Goal: Task Accomplishment & Management: Use online tool/utility

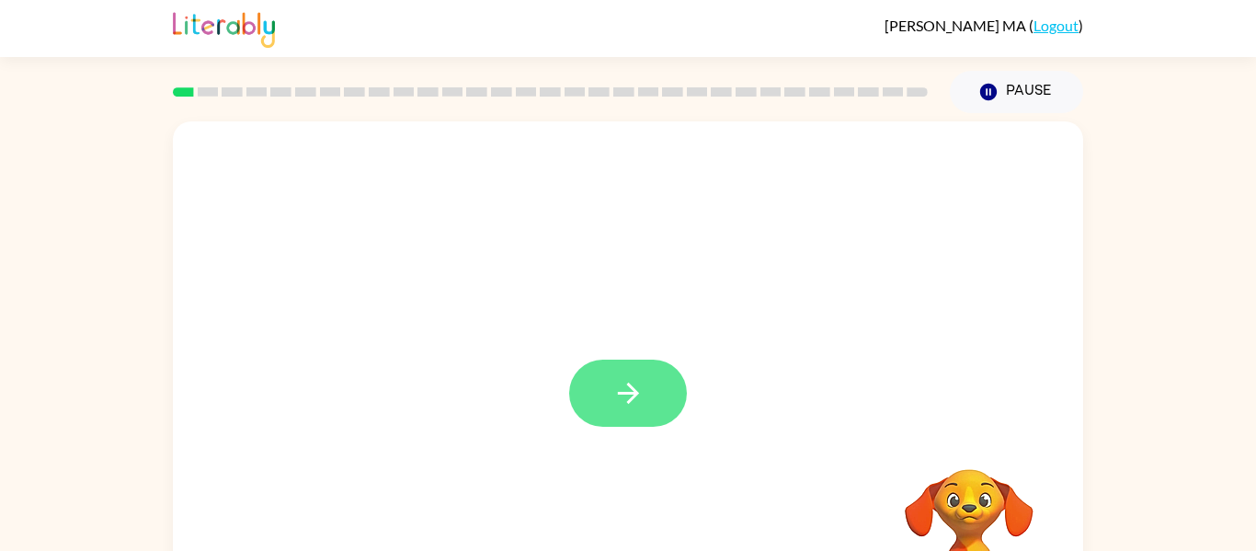
click at [651, 381] on button "button" at bounding box center [628, 392] width 118 height 67
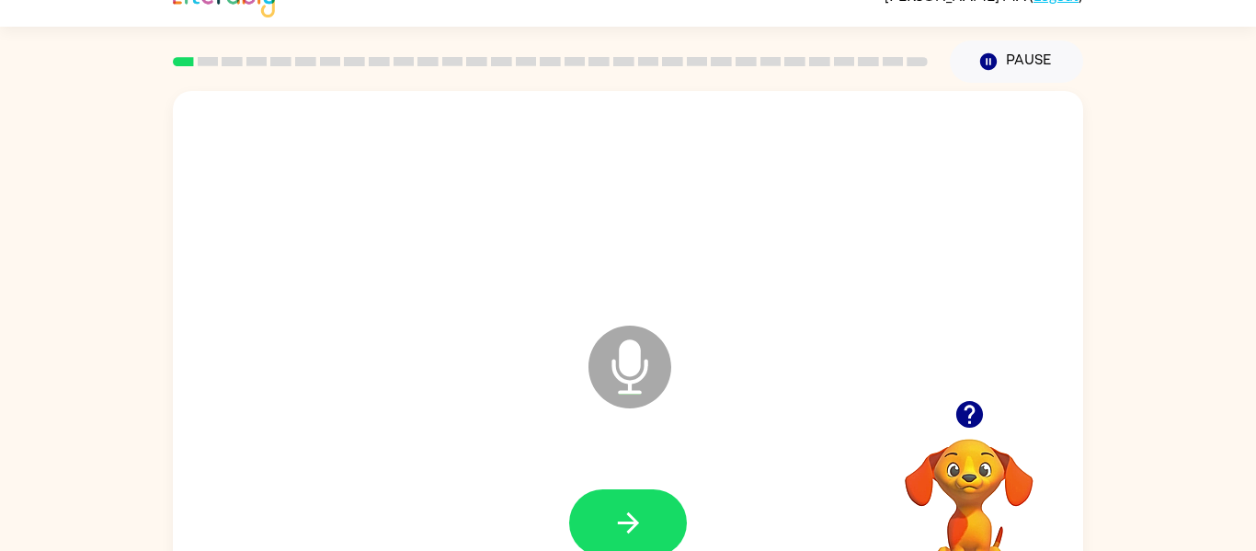
scroll to position [29, 0]
click at [657, 525] on button "button" at bounding box center [628, 523] width 118 height 67
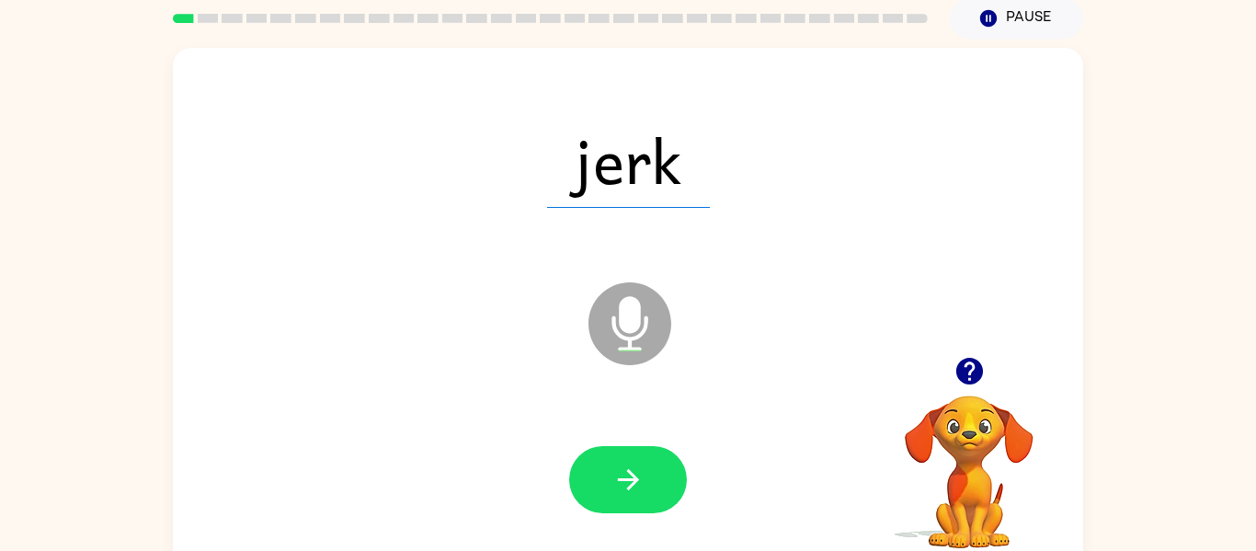
scroll to position [74, 0]
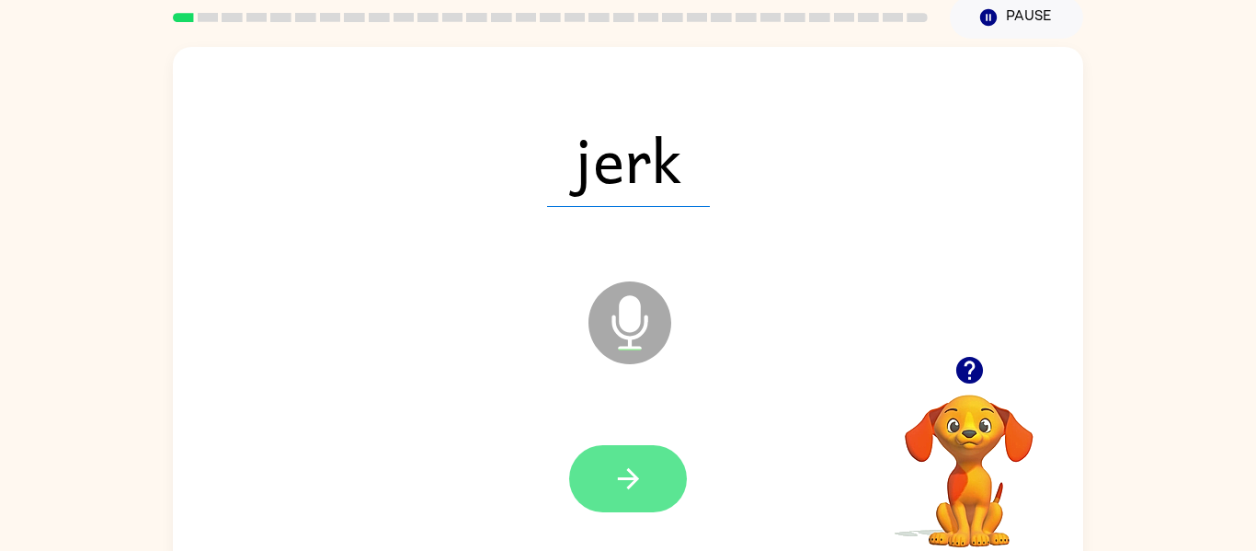
click at [655, 484] on button "button" at bounding box center [628, 478] width 118 height 67
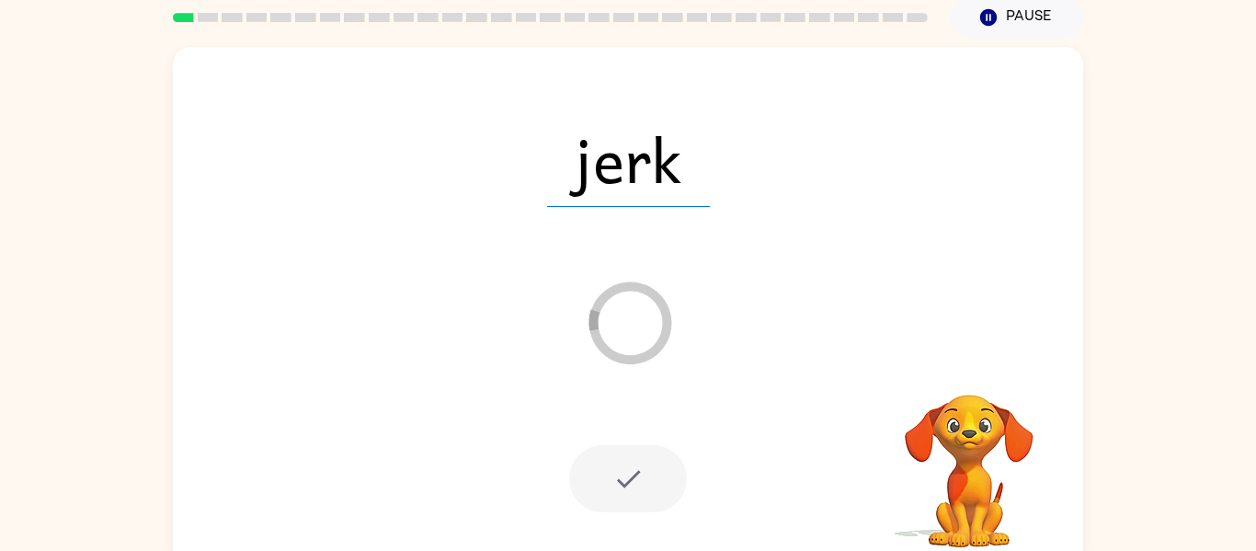
click at [650, 495] on div at bounding box center [628, 478] width 118 height 67
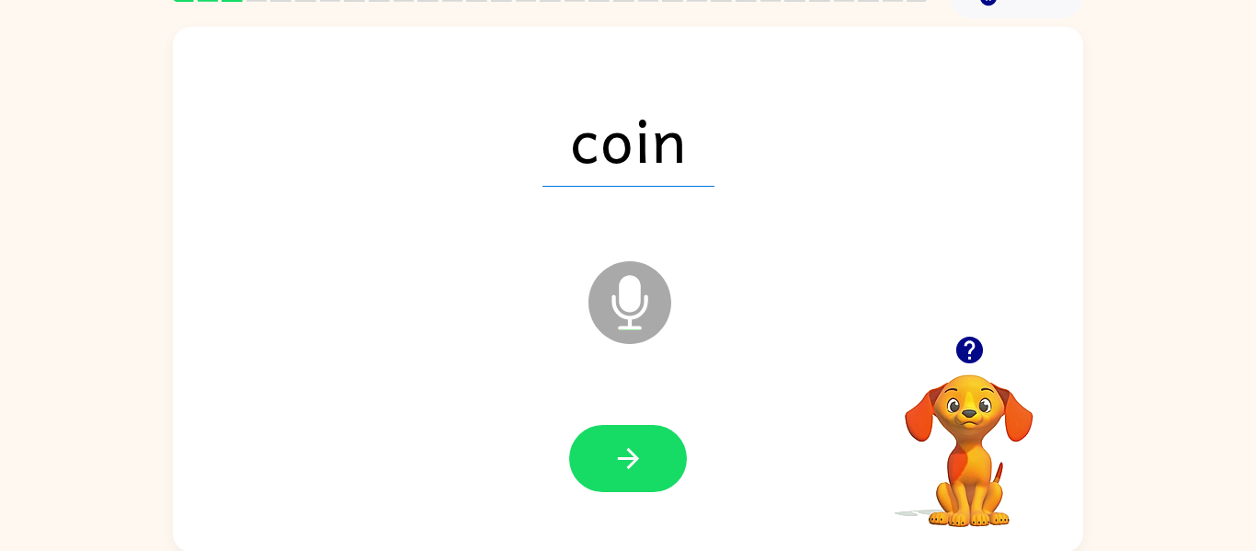
scroll to position [96, 0]
click at [645, 319] on icon at bounding box center [629, 301] width 83 height 83
click at [635, 301] on icon "Microphone The Microphone is here when it is your turn to talk" at bounding box center [722, 325] width 276 height 138
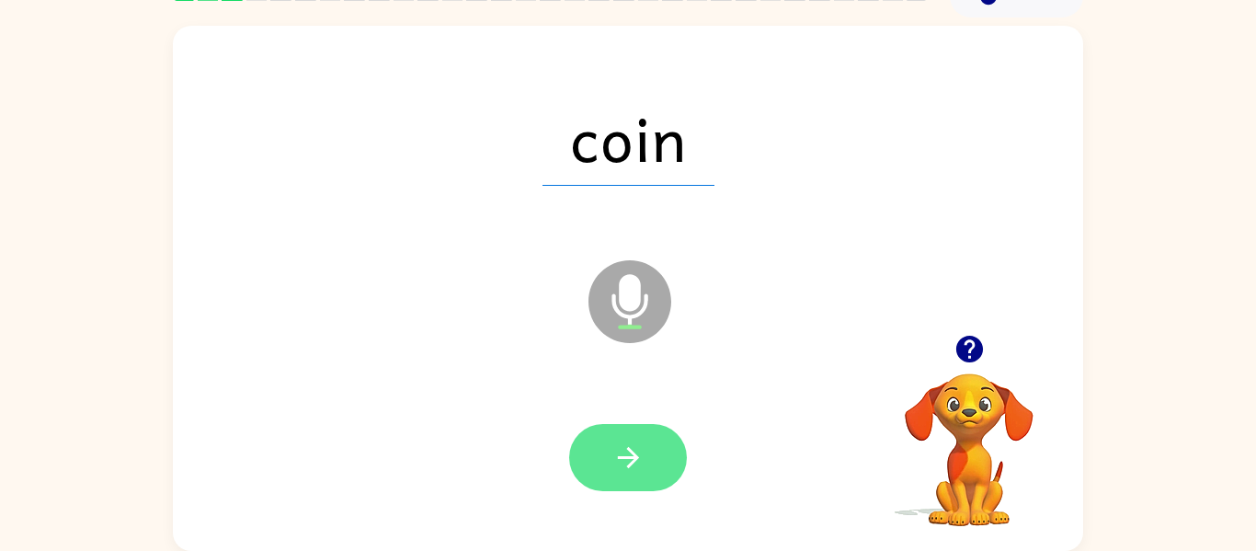
click at [648, 463] on button "button" at bounding box center [628, 457] width 118 height 67
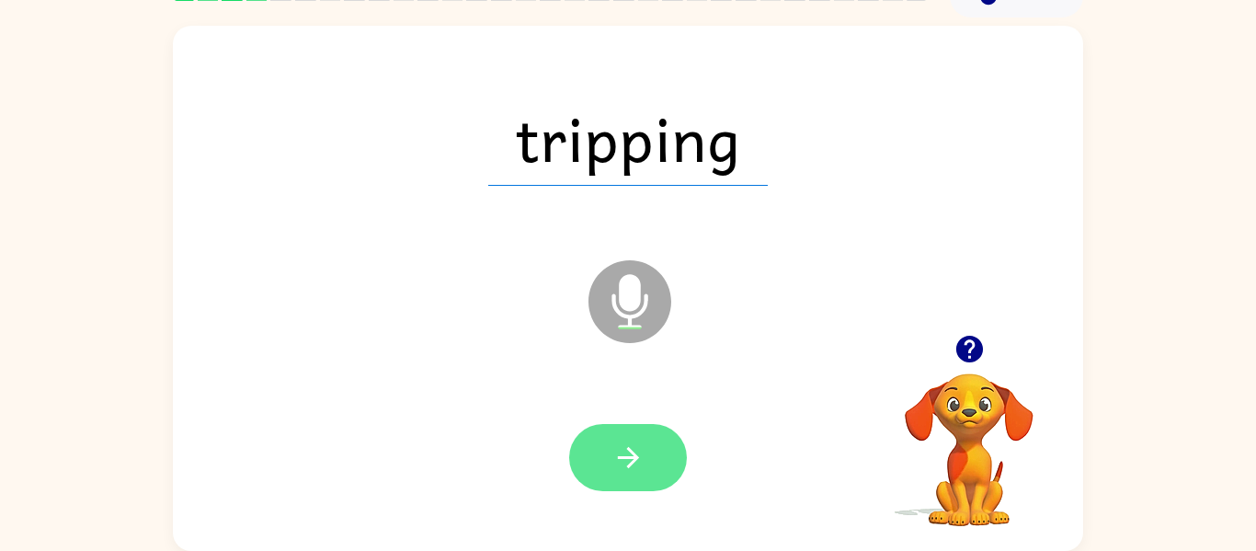
click at [653, 457] on button "button" at bounding box center [628, 457] width 118 height 67
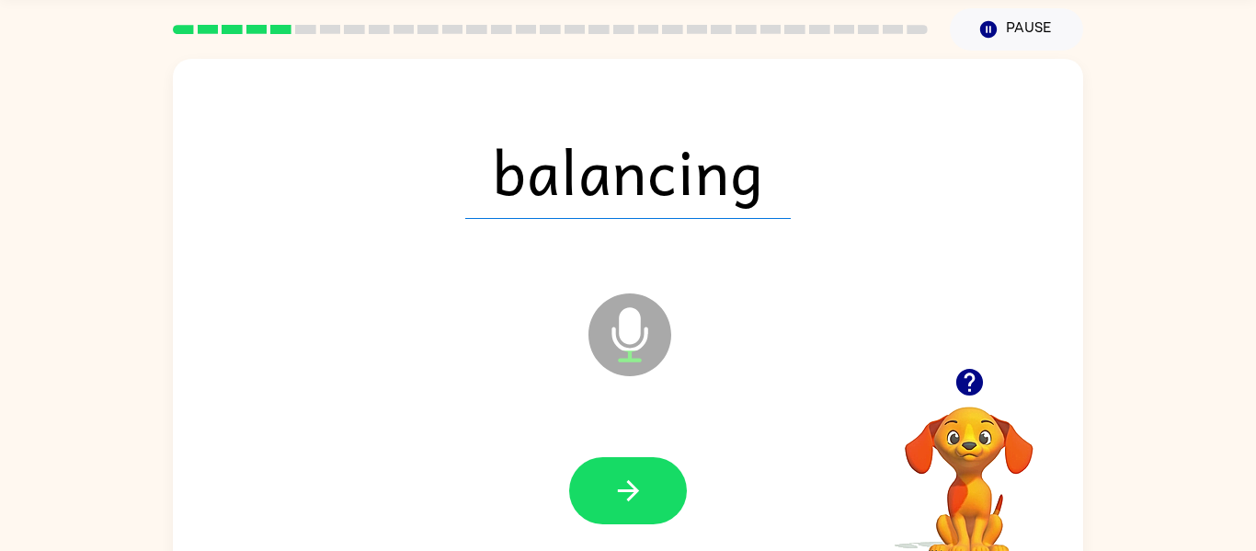
scroll to position [61, 0]
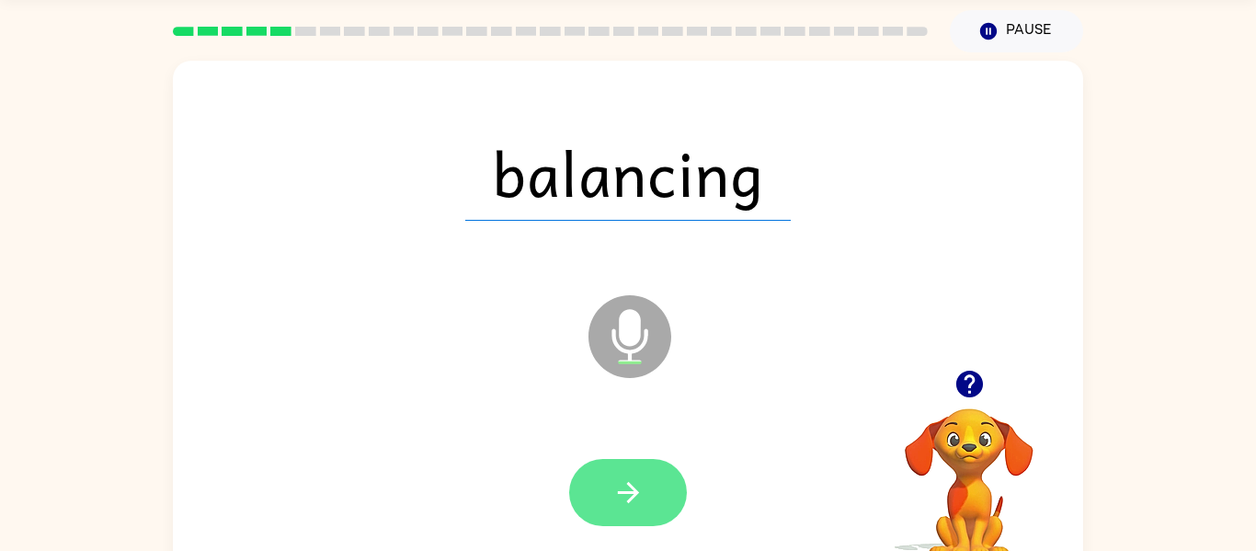
click at [660, 502] on button "button" at bounding box center [628, 492] width 118 height 67
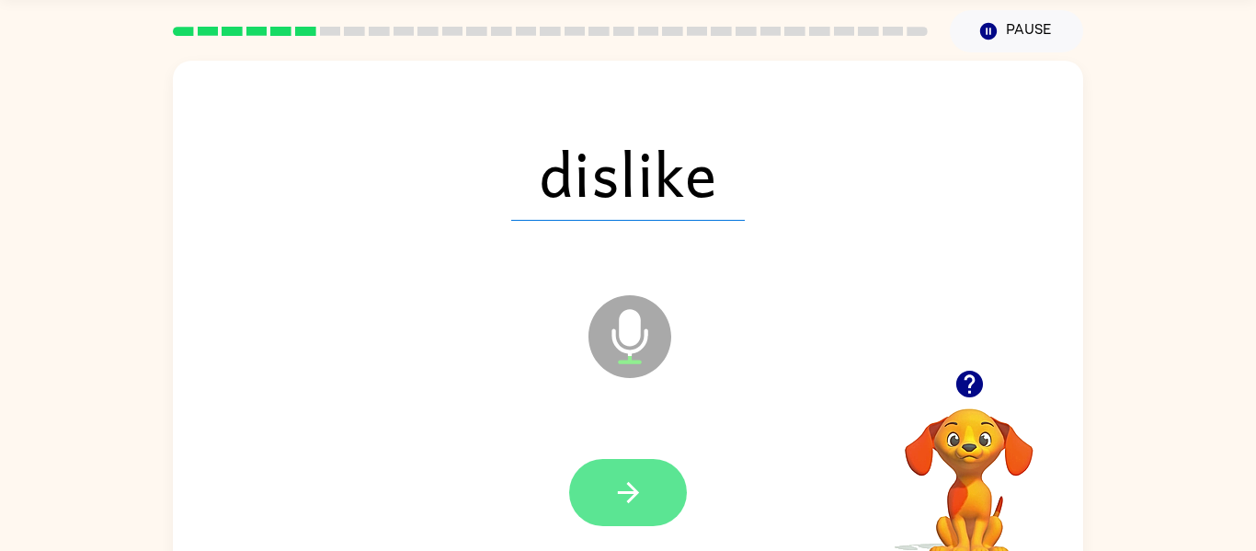
click at [650, 502] on button "button" at bounding box center [628, 492] width 118 height 67
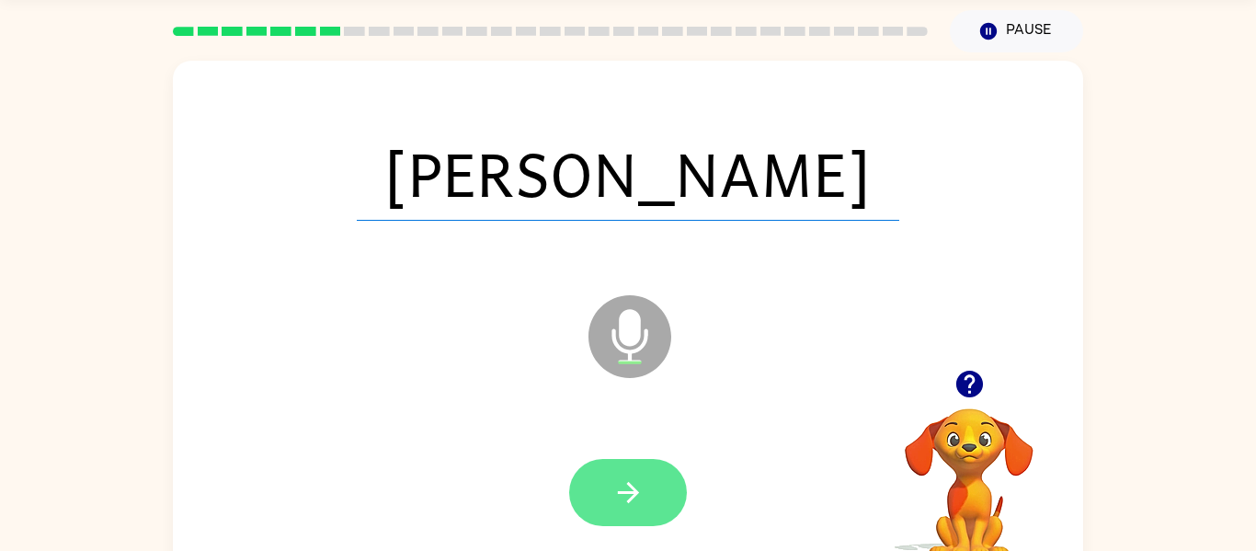
click at [661, 484] on button "button" at bounding box center [628, 492] width 118 height 67
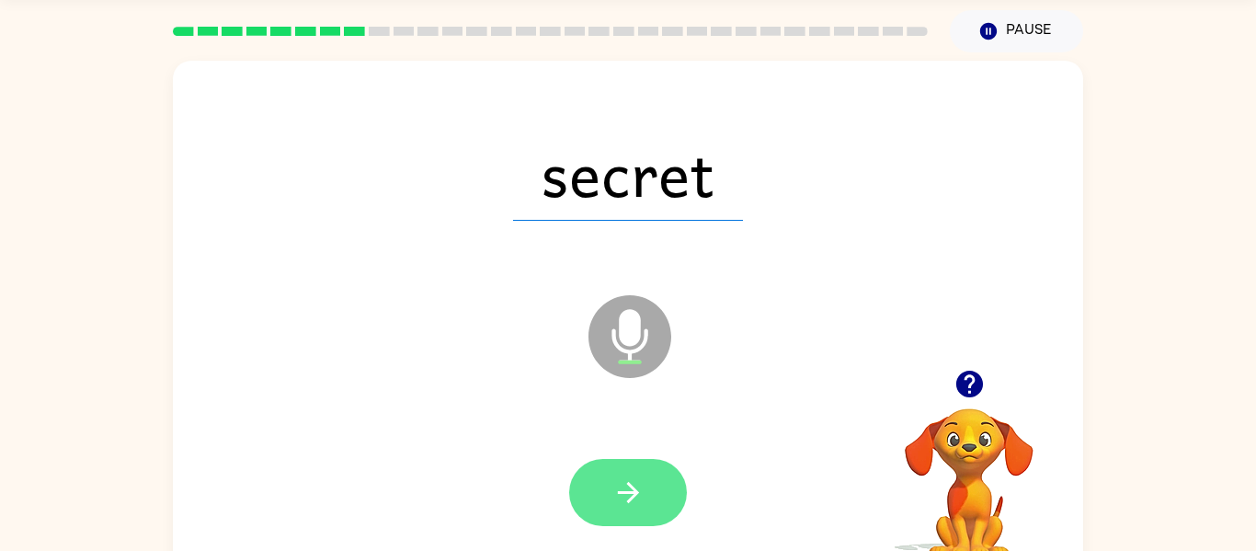
click at [660, 499] on button "button" at bounding box center [628, 492] width 118 height 67
click at [668, 498] on button "button" at bounding box center [628, 492] width 118 height 67
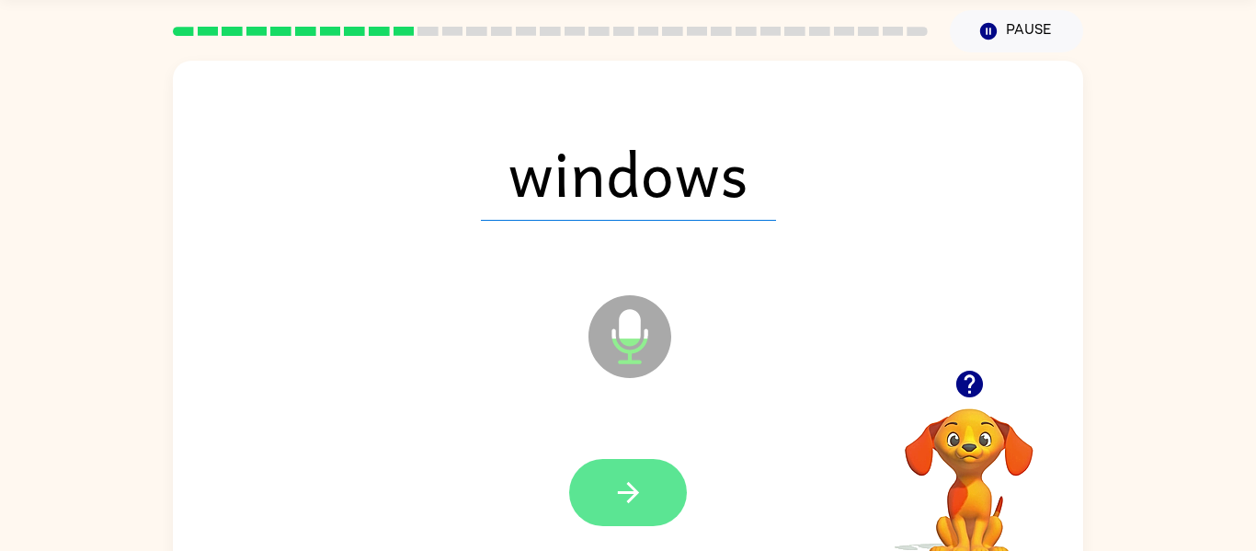
click at [658, 505] on button "button" at bounding box center [628, 492] width 118 height 67
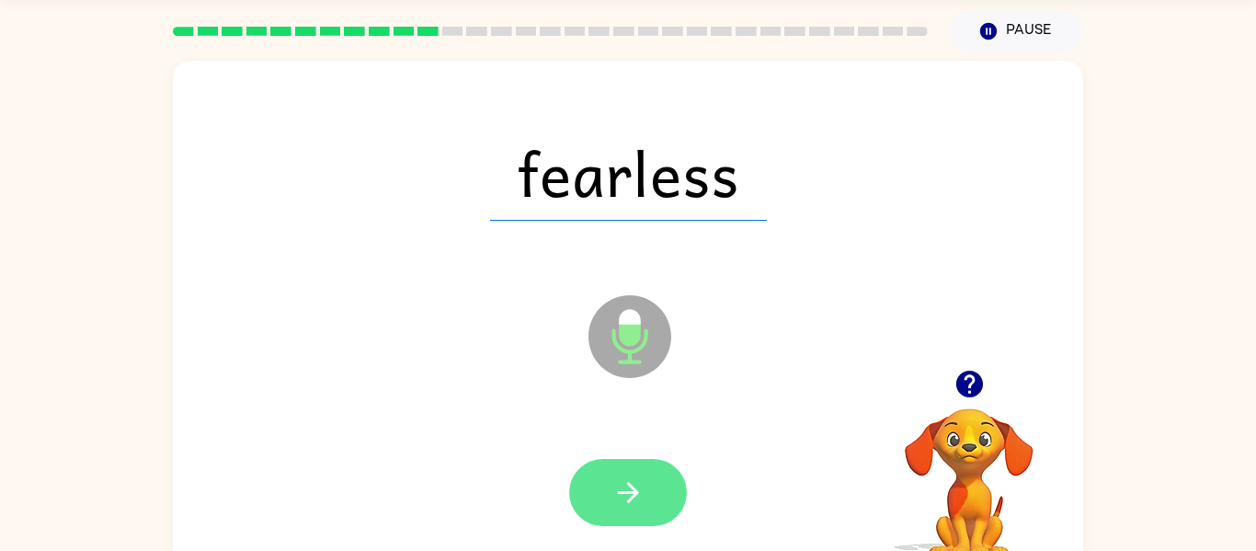
click at [680, 501] on button "button" at bounding box center [628, 492] width 118 height 67
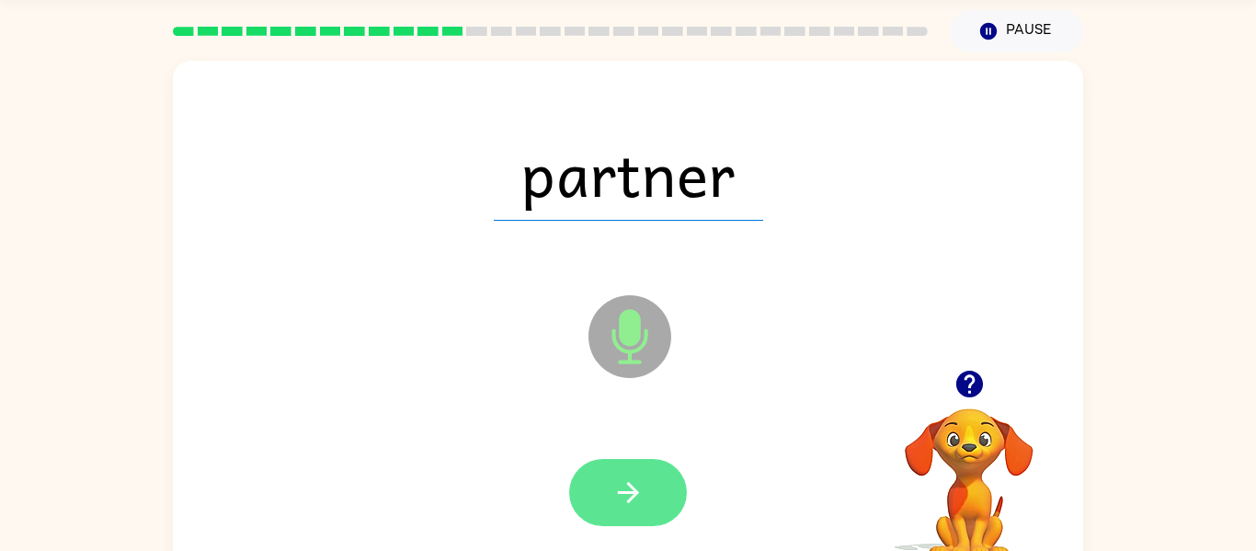
click at [672, 506] on button "button" at bounding box center [628, 492] width 118 height 67
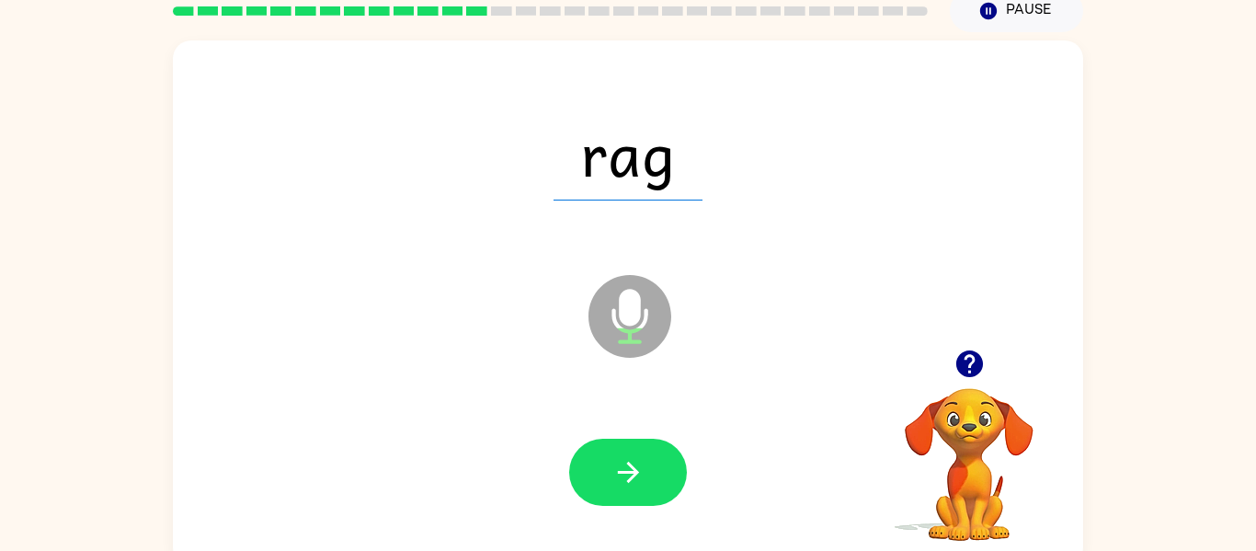
scroll to position [96, 0]
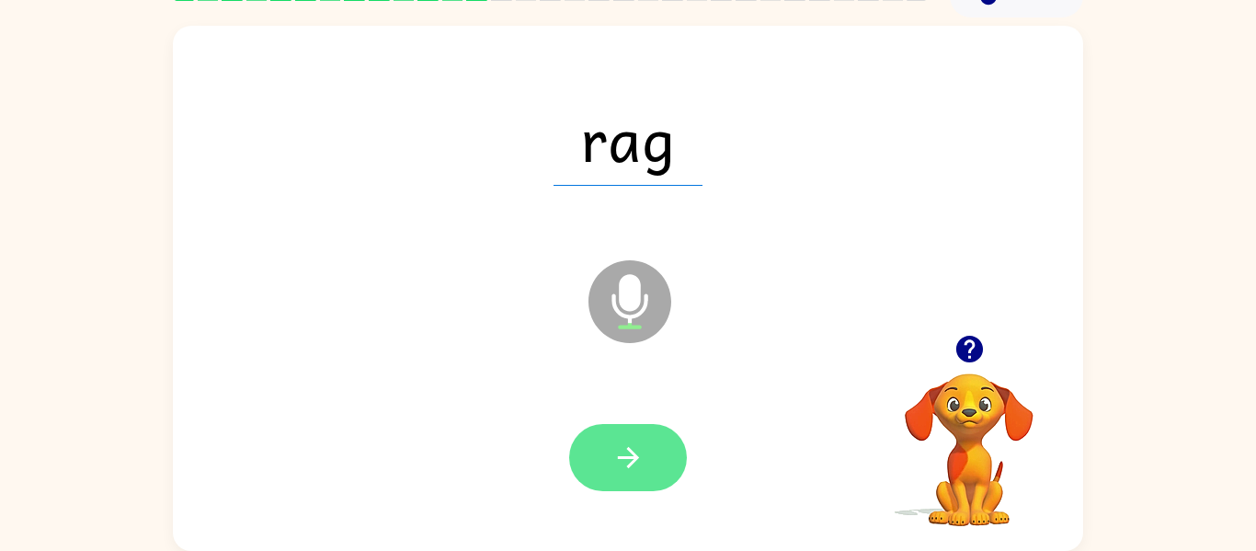
click at [680, 466] on button "button" at bounding box center [628, 457] width 118 height 67
click at [673, 479] on button "button" at bounding box center [628, 457] width 118 height 67
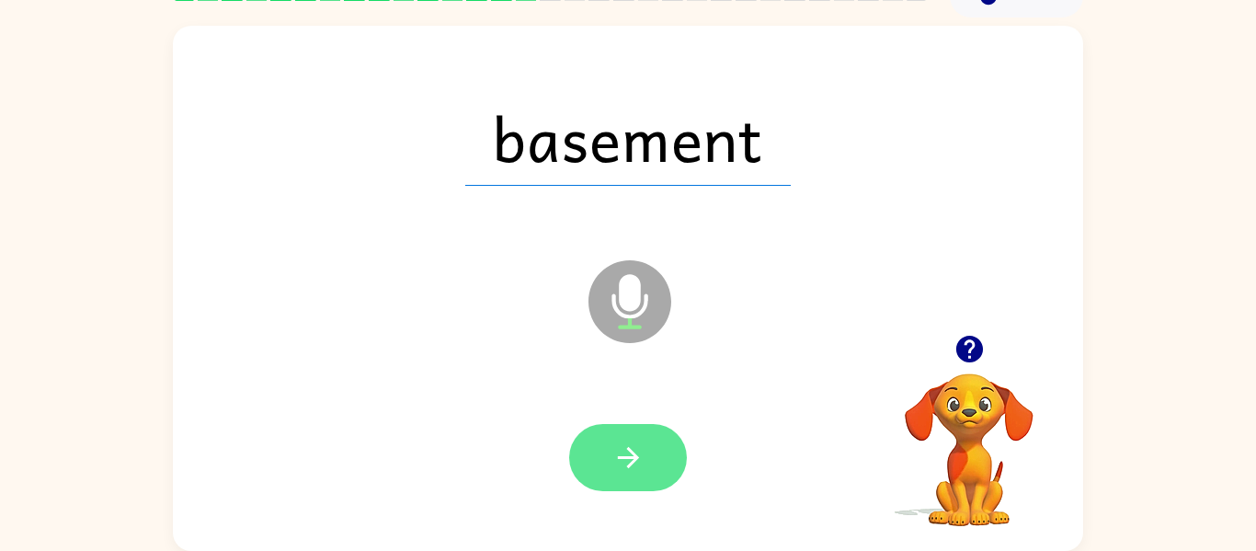
click at [666, 480] on button "button" at bounding box center [628, 457] width 118 height 67
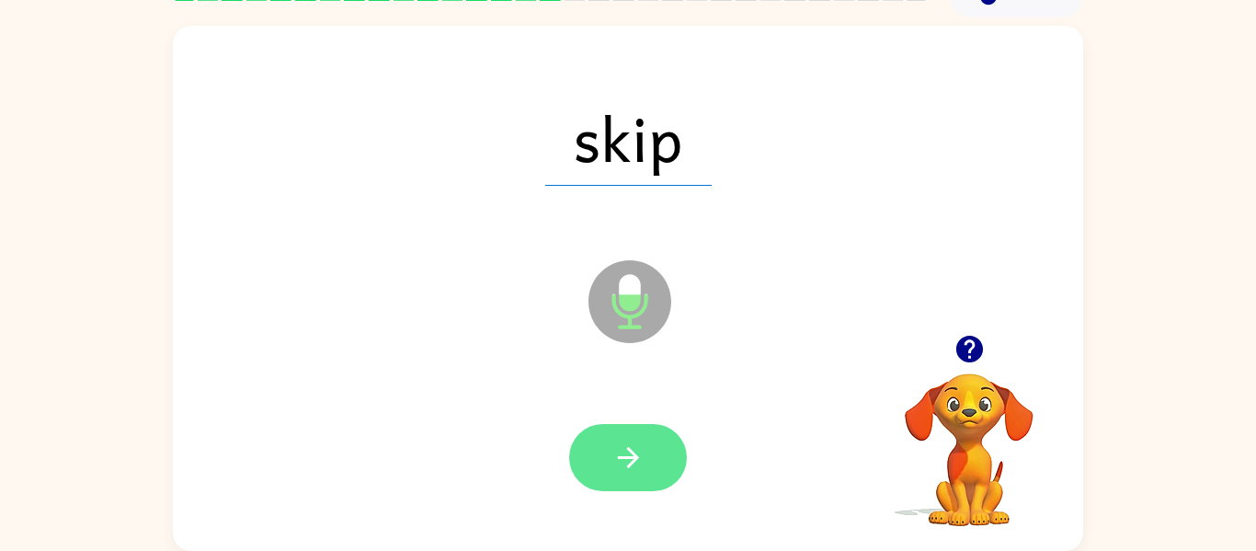
click at [655, 462] on button "button" at bounding box center [628, 457] width 118 height 67
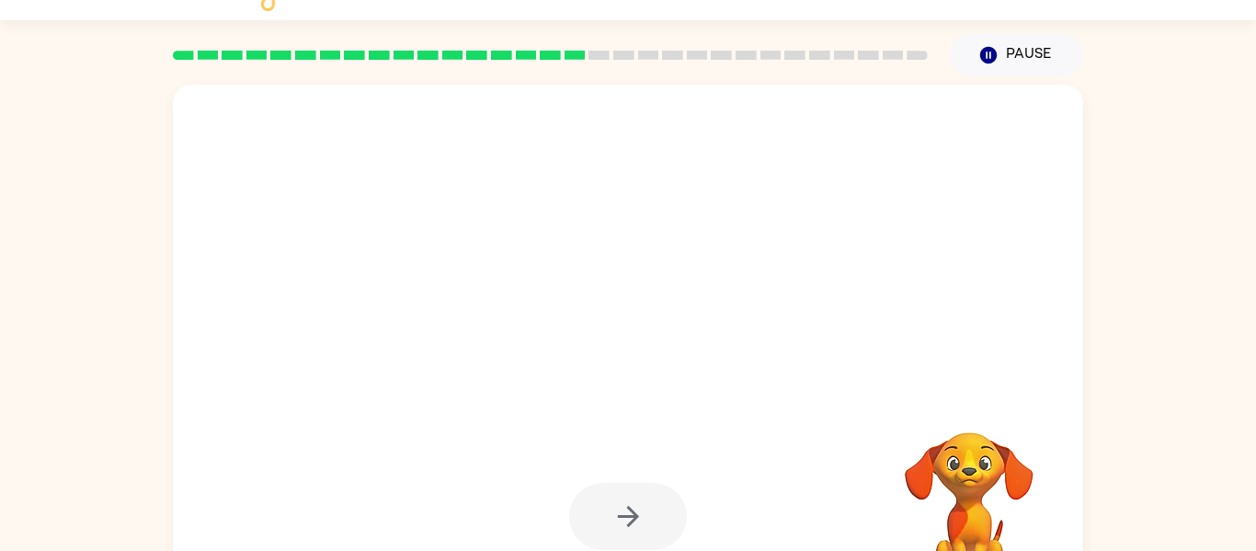
scroll to position [50, 0]
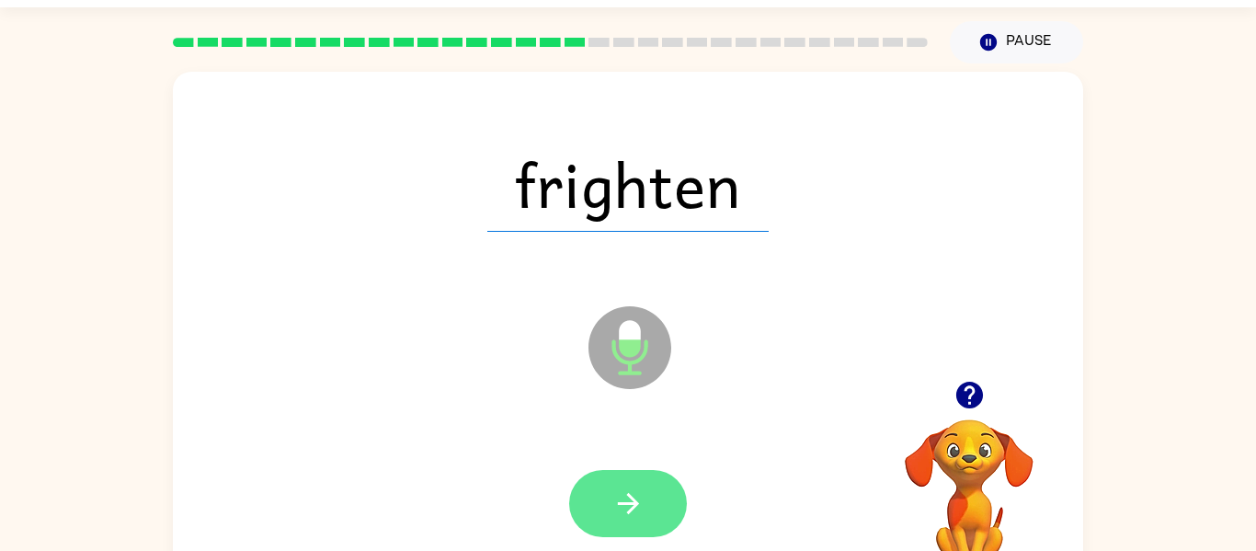
click at [656, 495] on button "button" at bounding box center [628, 503] width 118 height 67
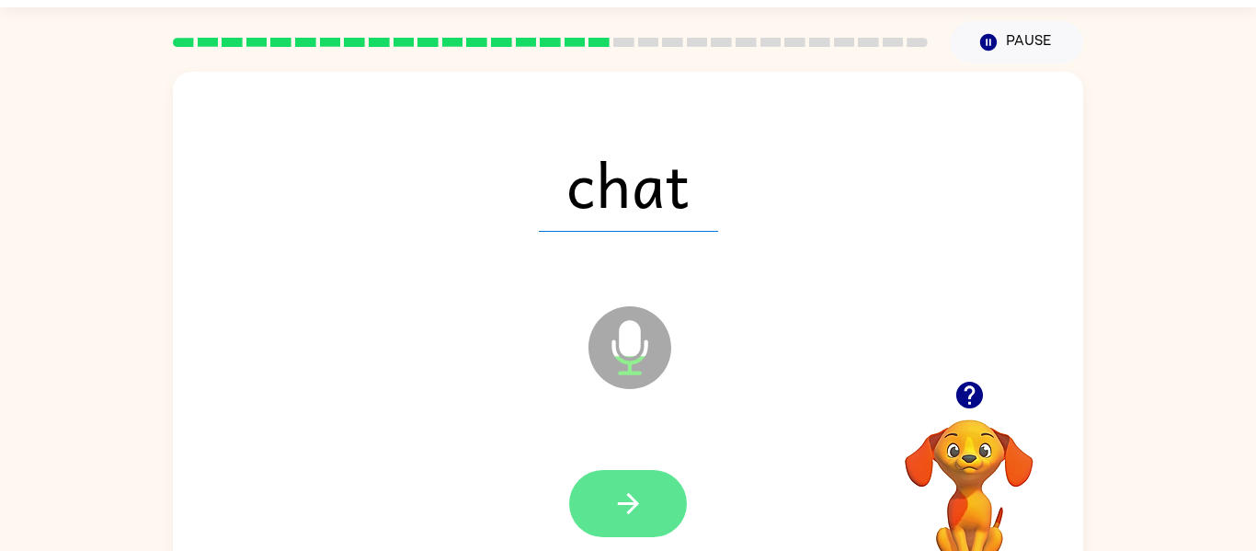
click at [670, 506] on button "button" at bounding box center [628, 503] width 118 height 67
click at [660, 515] on button "button" at bounding box center [628, 503] width 118 height 67
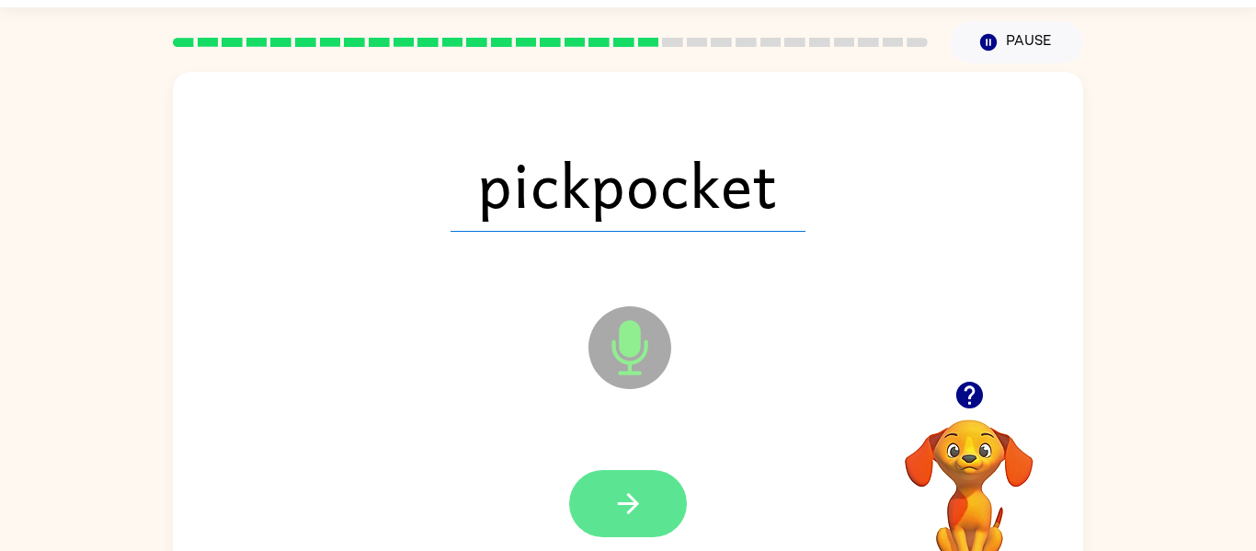
click at [678, 507] on button "button" at bounding box center [628, 503] width 118 height 67
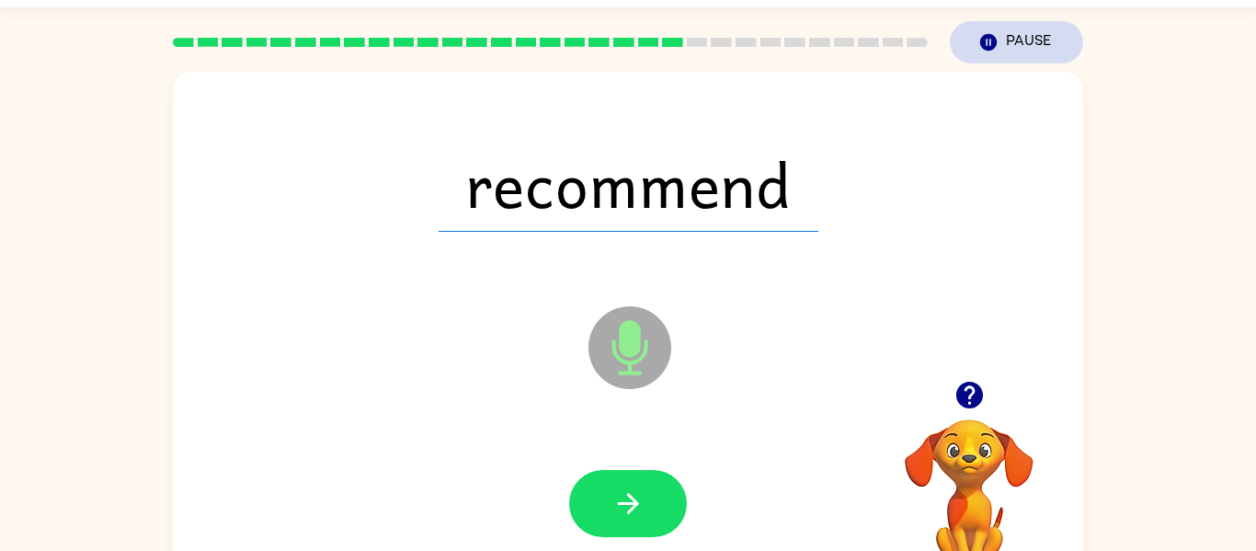
click at [989, 38] on icon "button" at bounding box center [988, 42] width 17 height 17
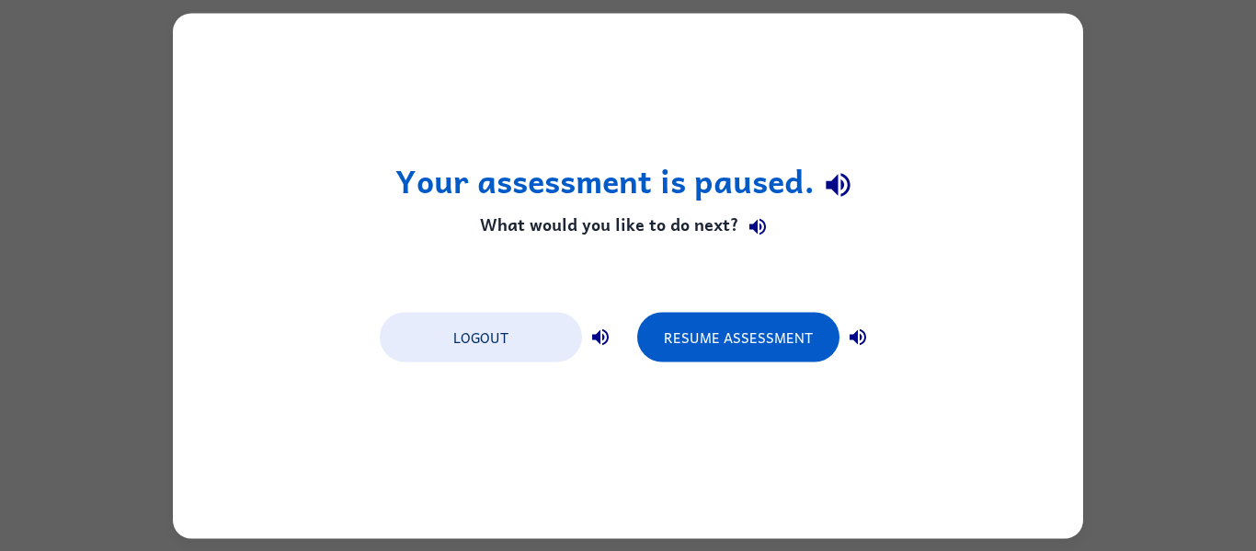
scroll to position [0, 0]
